Goal: Task Accomplishment & Management: Manage account settings

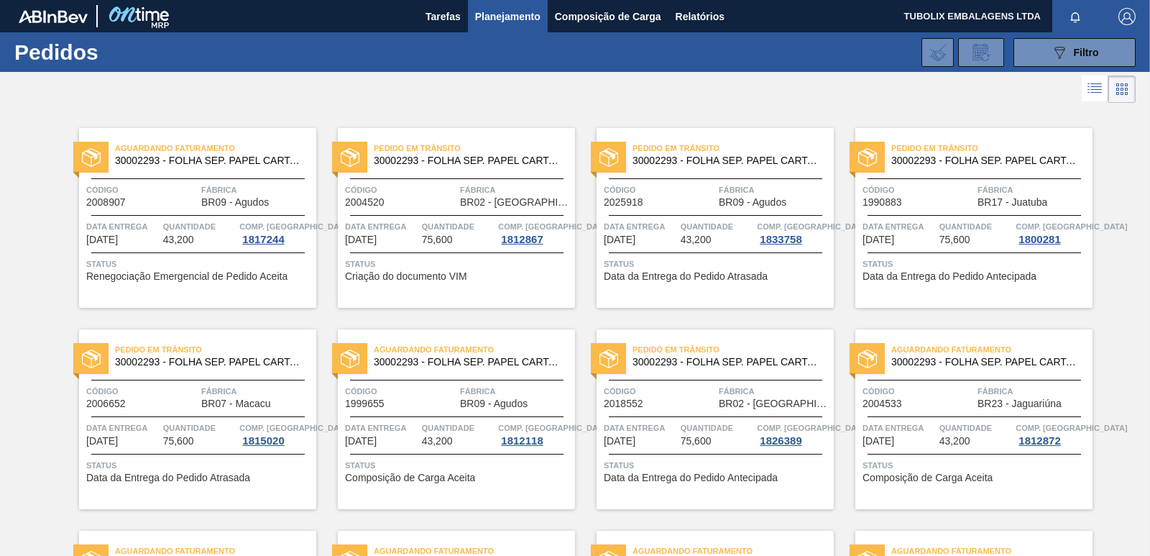
click at [1130, 11] on img "button" at bounding box center [1127, 16] width 17 height 17
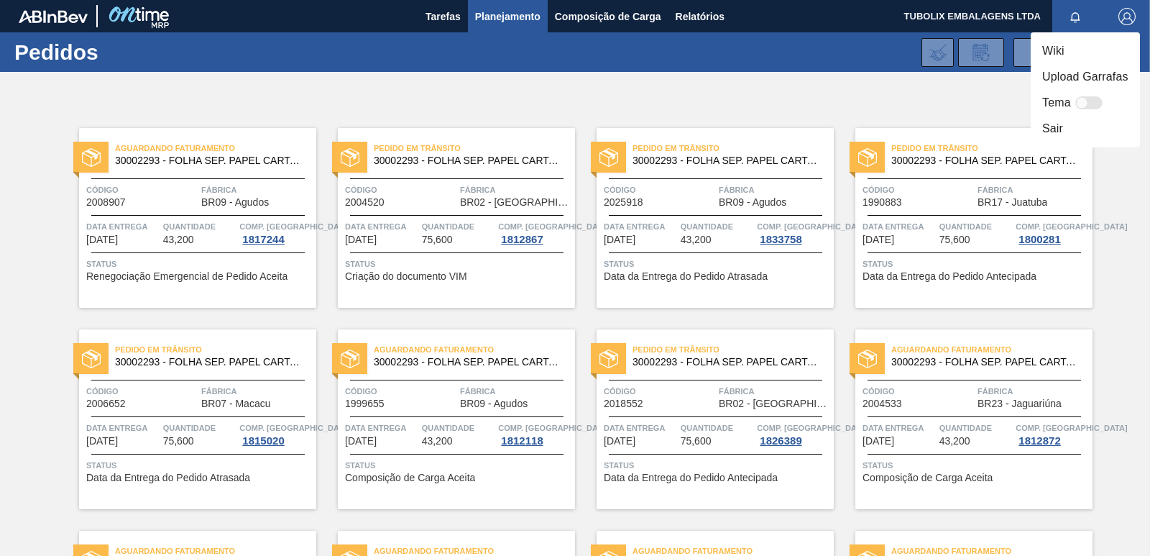
click at [1064, 130] on li "Sair" at bounding box center [1085, 129] width 109 height 26
